Goal: Transaction & Acquisition: Purchase product/service

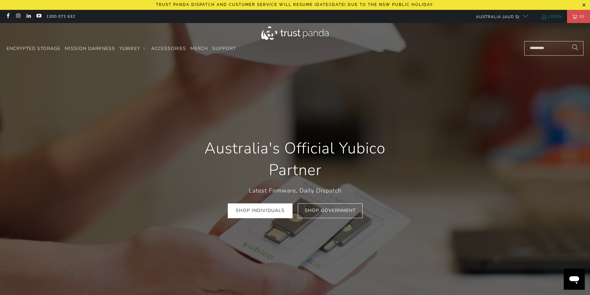
click at [549, 14] on link "Login" at bounding box center [551, 16] width 21 height 7
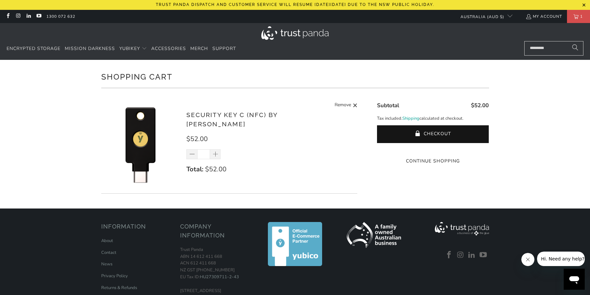
click at [202, 150] on input "*" at bounding box center [203, 154] width 13 height 10
type input "*"
click at [279, 164] on p "Total: $52.00" at bounding box center [268, 169] width 164 height 11
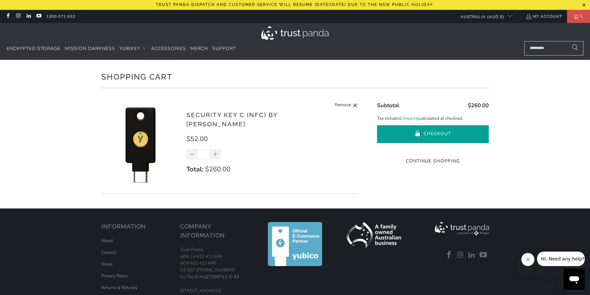
click at [410, 134] on button "Checkout" at bounding box center [433, 134] width 112 height 18
